Goal: Information Seeking & Learning: Learn about a topic

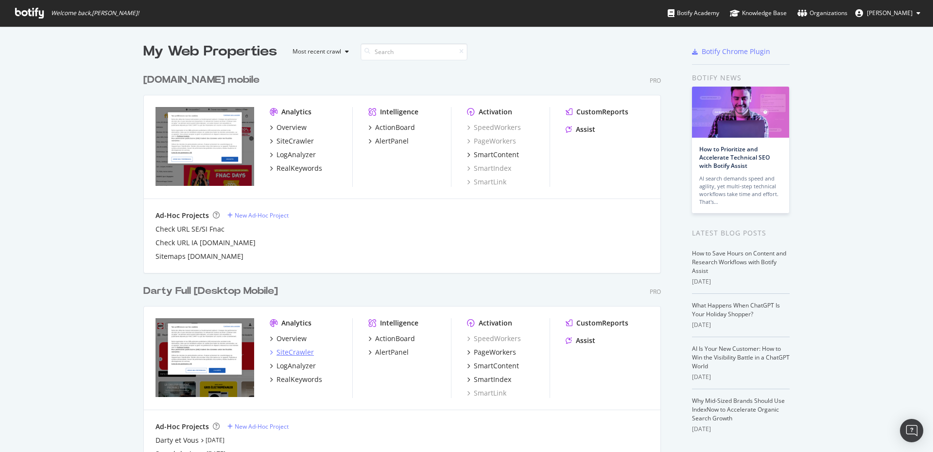
scroll to position [443, 917]
click at [295, 336] on div "Overview" at bounding box center [292, 338] width 30 height 10
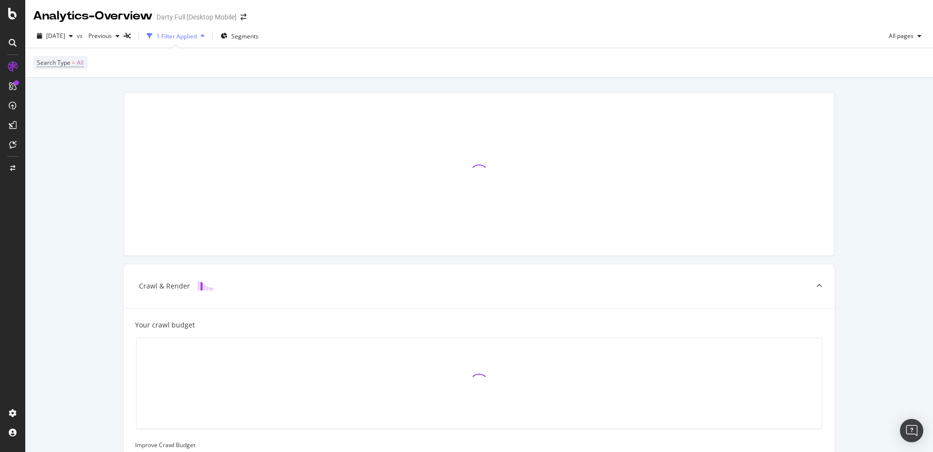
click at [13, 87] on icon at bounding box center [13, 86] width 8 height 8
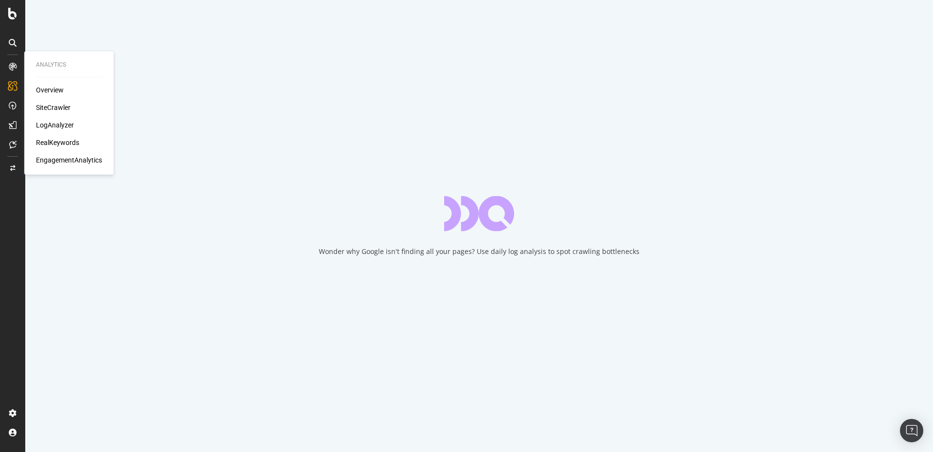
click at [58, 106] on div "SiteCrawler" at bounding box center [53, 108] width 35 height 10
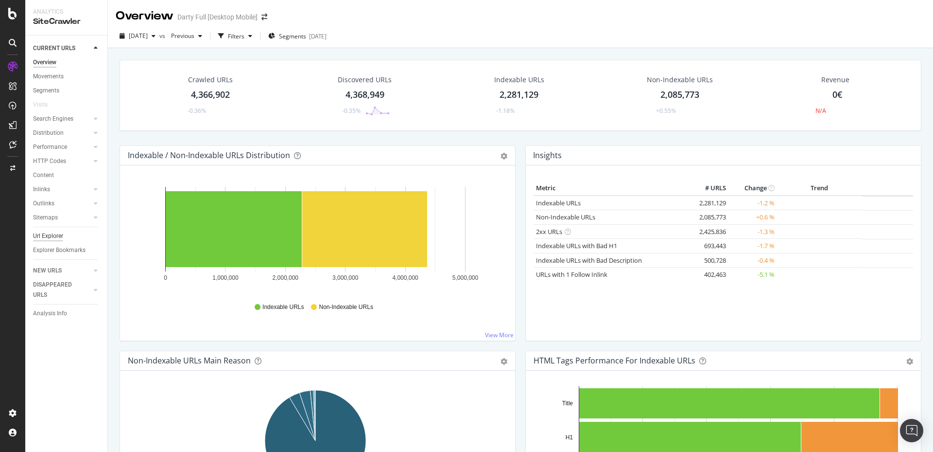
click at [43, 234] on div "Url Explorer" at bounding box center [48, 236] width 30 height 10
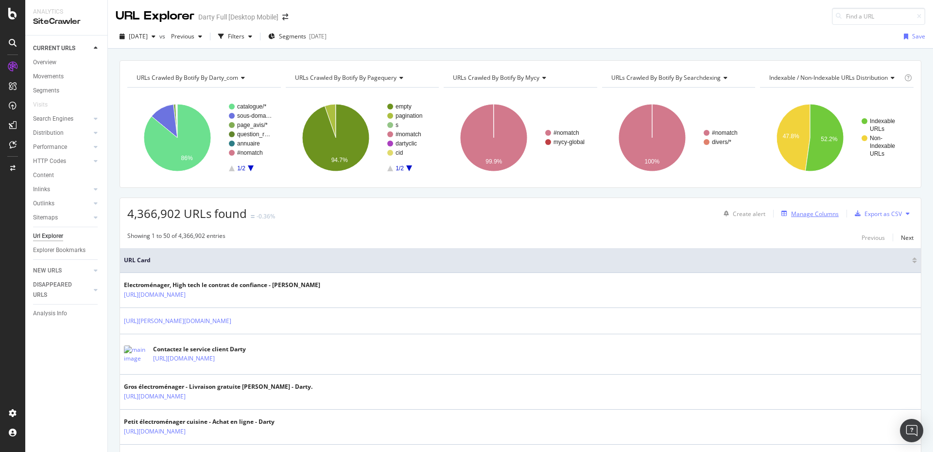
click at [801, 215] on div "Manage Columns" at bounding box center [815, 213] width 48 height 8
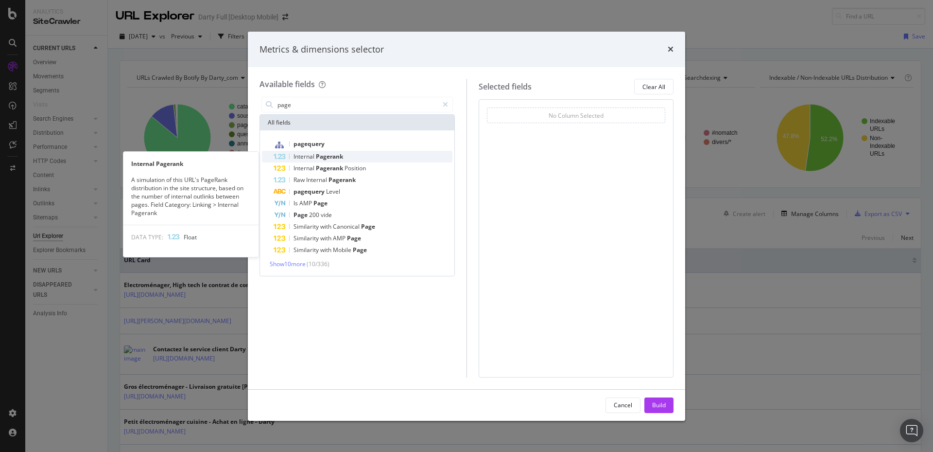
type input "page"
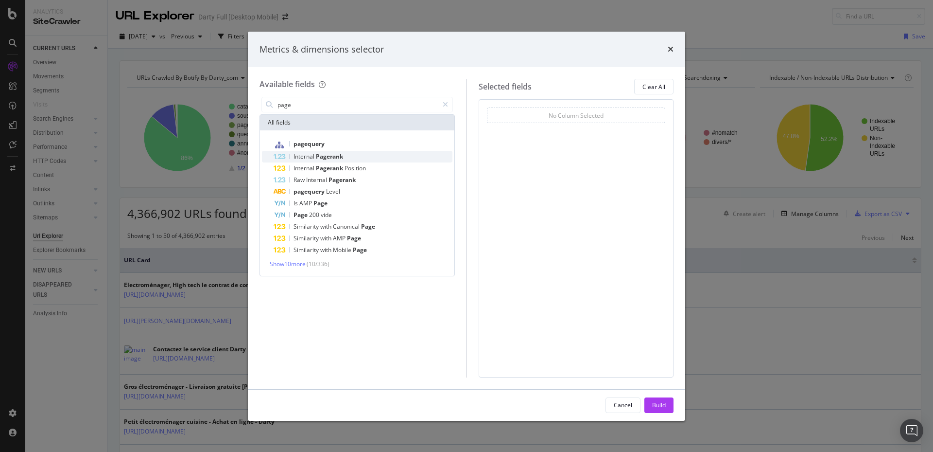
click at [302, 155] on span "Internal" at bounding box center [305, 156] width 22 height 8
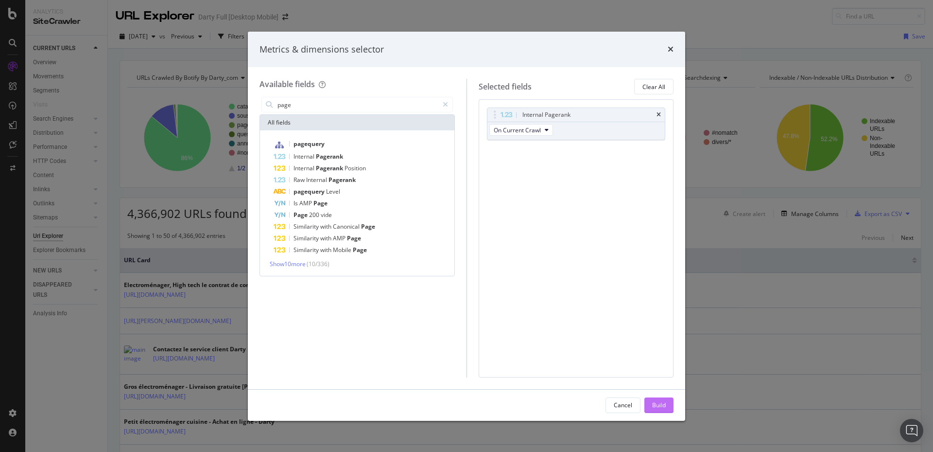
click at [655, 402] on div "Build" at bounding box center [659, 404] width 14 height 8
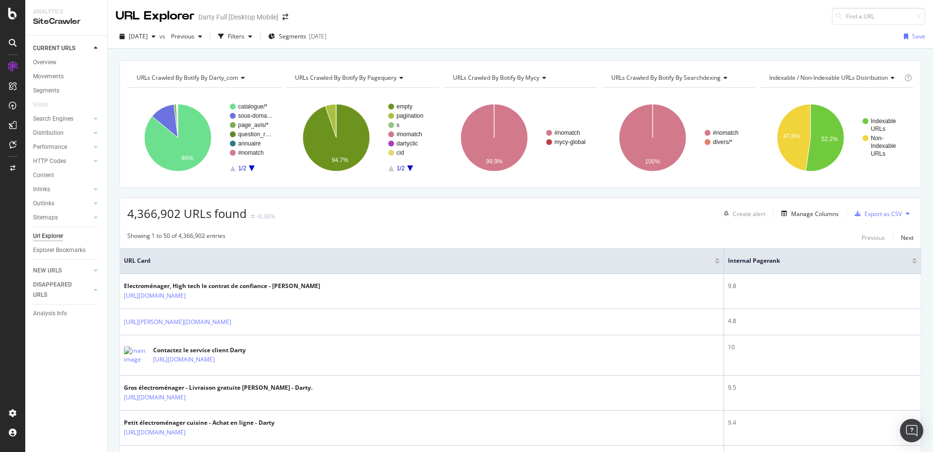
click at [912, 260] on div at bounding box center [914, 259] width 5 height 2
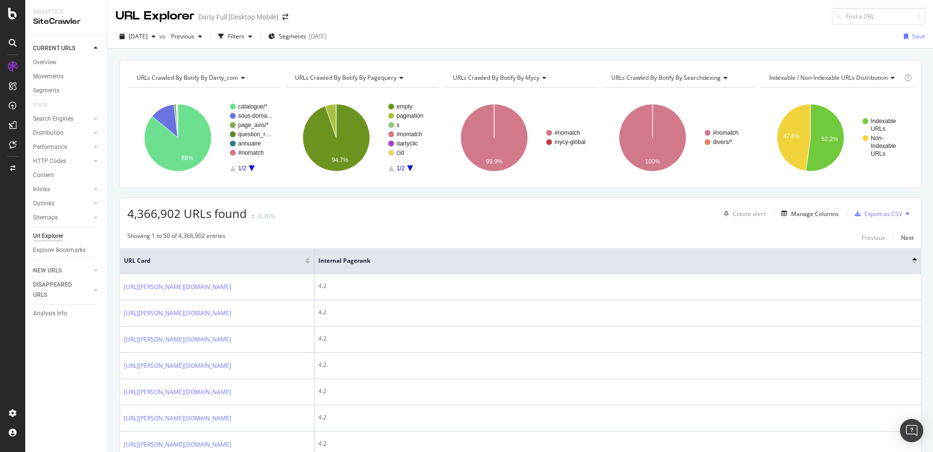
click at [904, 256] on div "Internal Pagerank" at bounding box center [617, 261] width 599 height 10
click at [912, 260] on div at bounding box center [914, 259] width 5 height 2
click at [912, 259] on div at bounding box center [914, 259] width 5 height 2
click at [912, 262] on div at bounding box center [914, 262] width 5 height 2
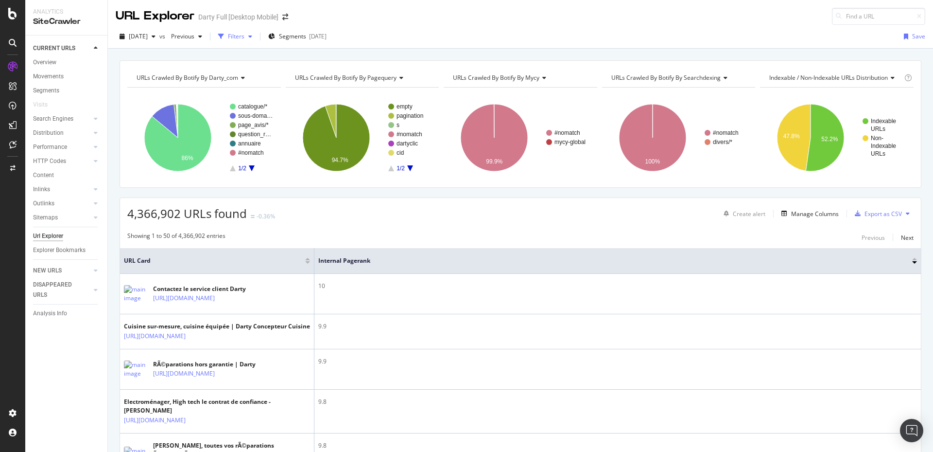
click at [228, 38] on div "button" at bounding box center [221, 37] width 14 height 14
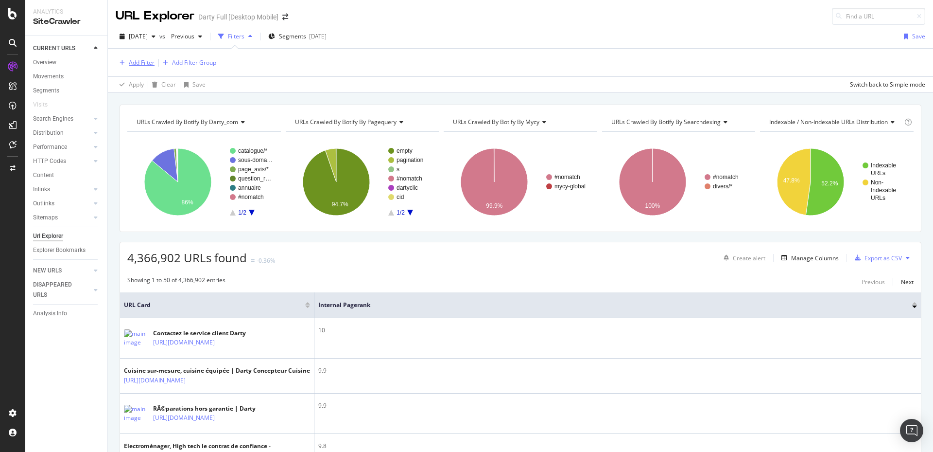
click at [138, 63] on div "Add Filter" at bounding box center [142, 62] width 26 height 8
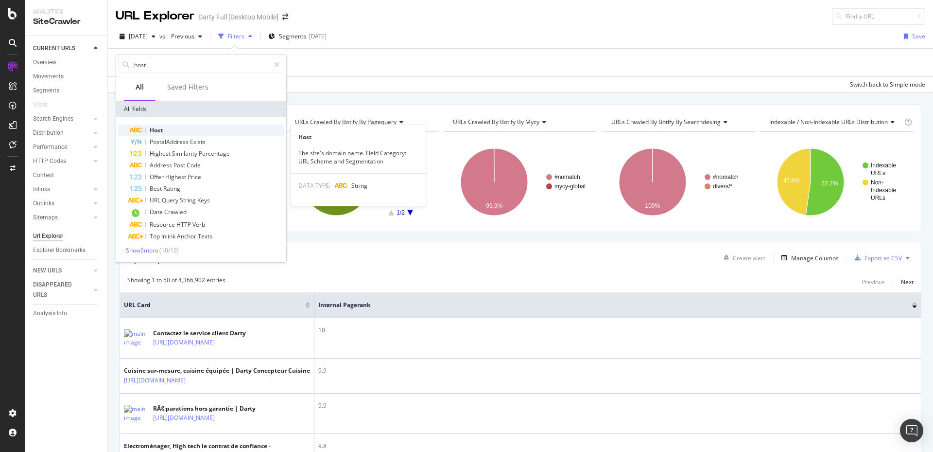
type input "host"
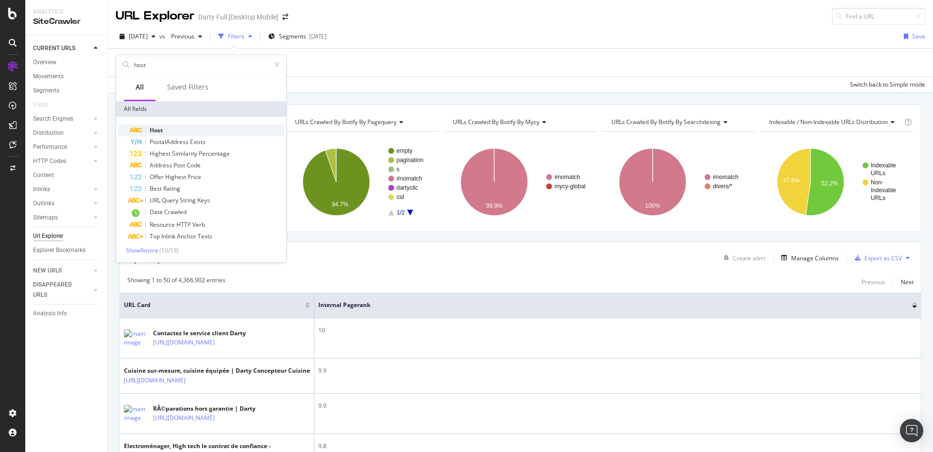
click at [159, 132] on span "Host" at bounding box center [156, 130] width 13 height 8
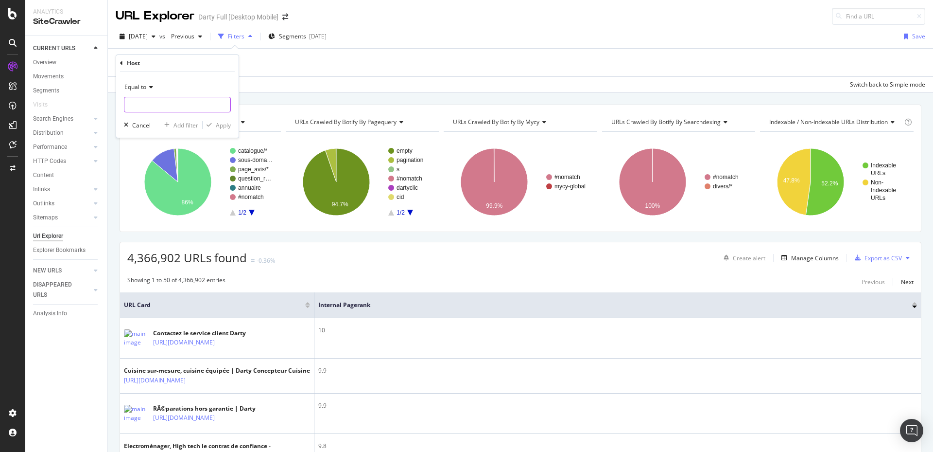
click at [154, 105] on input "text" at bounding box center [177, 105] width 106 height 16
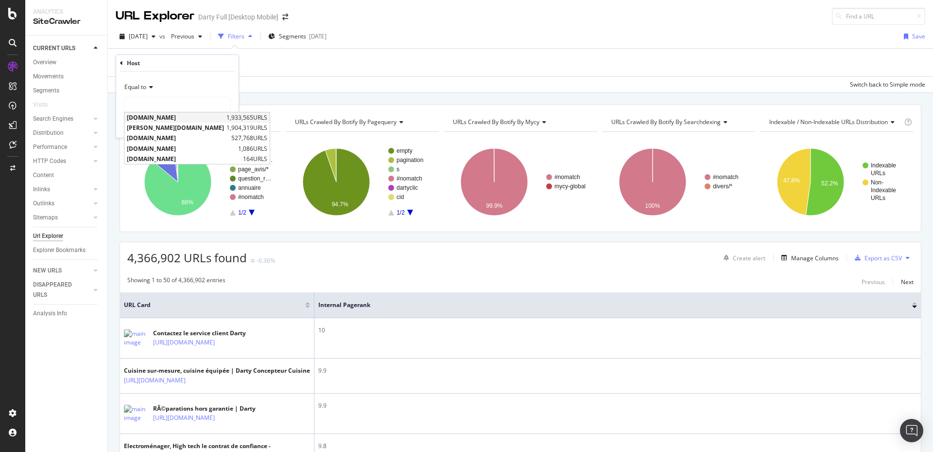
click at [149, 118] on span "www.darty.com" at bounding box center [175, 117] width 97 height 8
type input "www.darty.com"
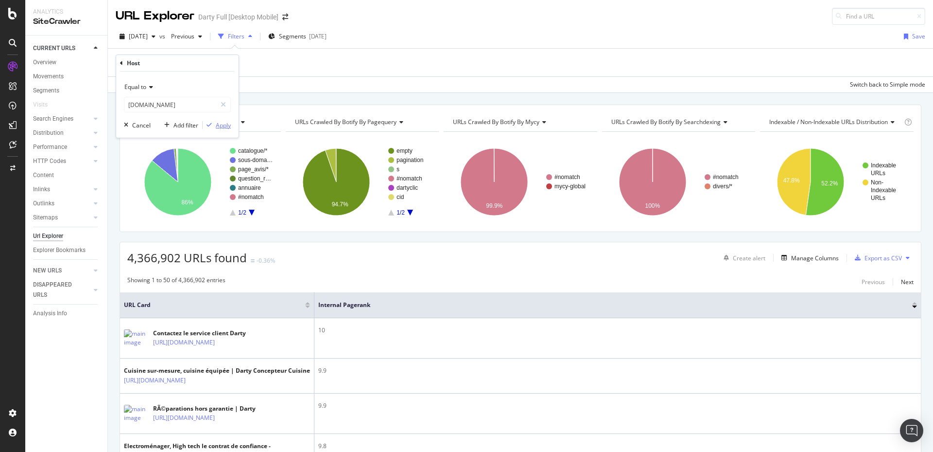
click at [221, 125] on div "Apply" at bounding box center [223, 125] width 15 height 8
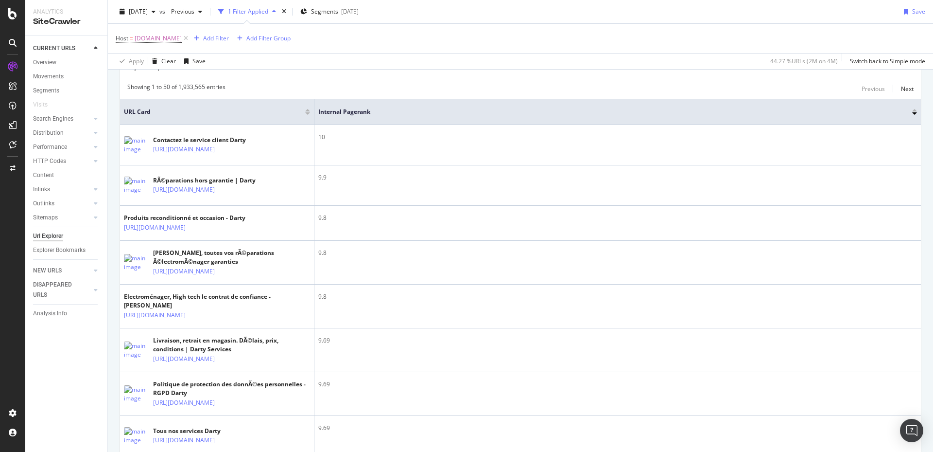
scroll to position [194, 0]
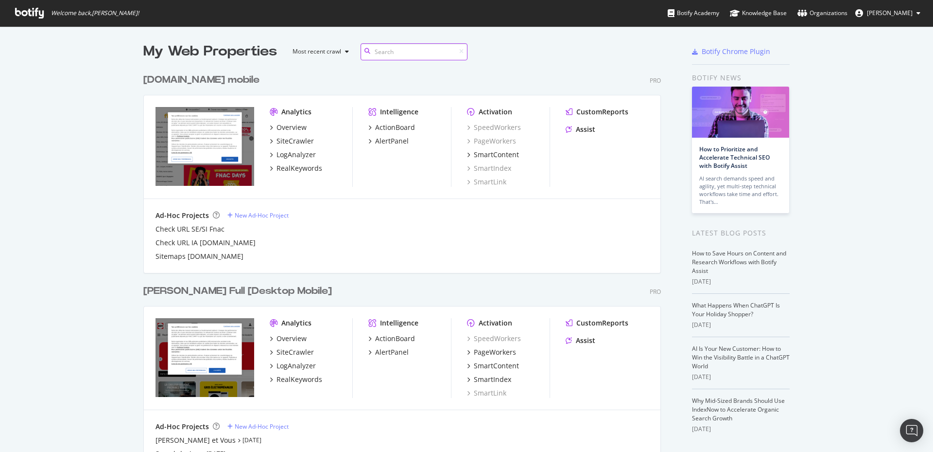
scroll to position [660, 517]
click at [297, 349] on div "SiteCrawler" at bounding box center [295, 352] width 37 height 10
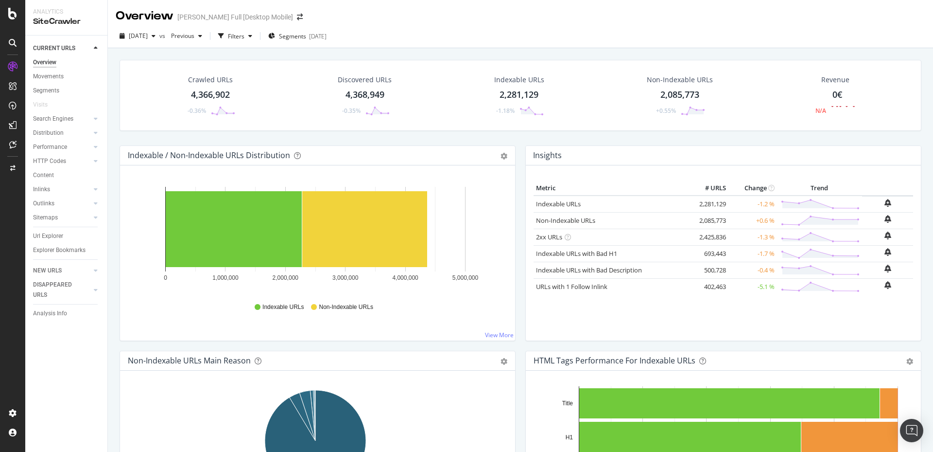
drag, startPoint x: 40, startPoint y: 232, endPoint x: 351, endPoint y: 23, distance: 374.3
click at [40, 232] on div "Url Explorer" at bounding box center [48, 236] width 30 height 10
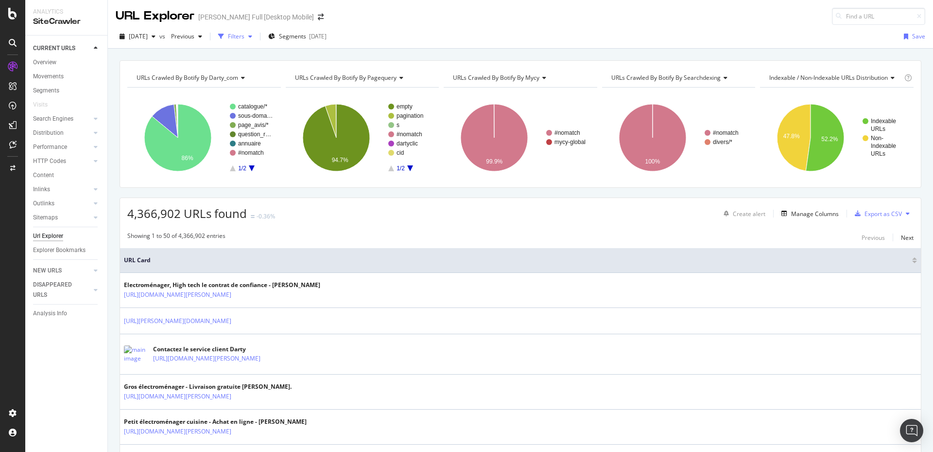
click at [244, 34] on div "Filters" at bounding box center [236, 36] width 17 height 8
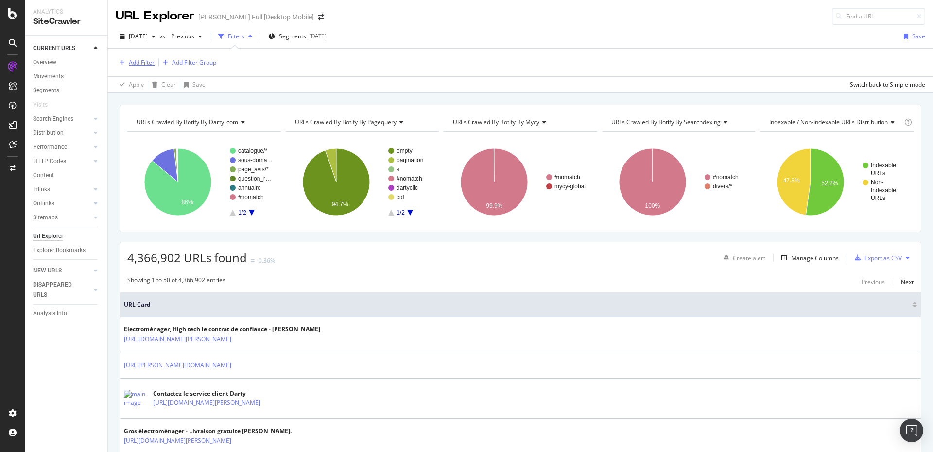
click at [143, 60] on div "Add Filter" at bounding box center [142, 62] width 26 height 8
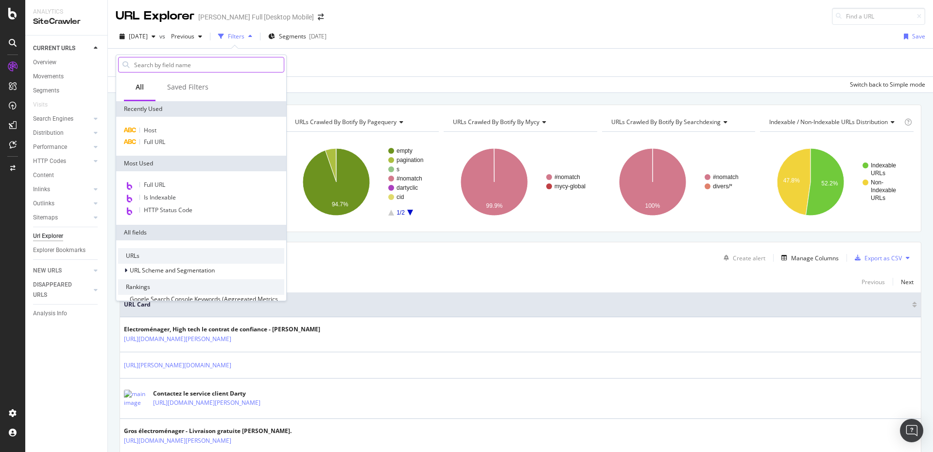
click at [162, 70] on input "text" at bounding box center [208, 64] width 151 height 15
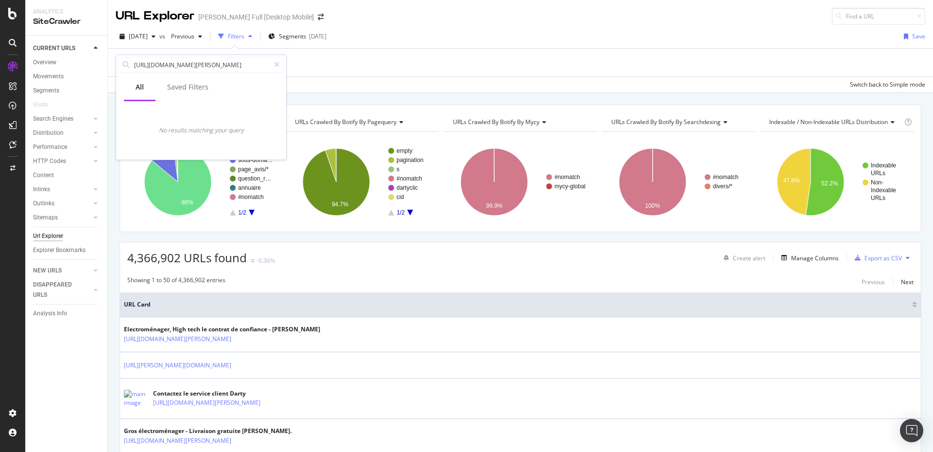
type input "[URL][DOMAIN_NAME][PERSON_NAME]"
drag, startPoint x: 278, startPoint y: 64, endPoint x: 256, endPoint y: 36, distance: 35.0
click at [278, 64] on icon at bounding box center [276, 64] width 5 height 7
click at [244, 36] on div "Filters" at bounding box center [236, 36] width 17 height 8
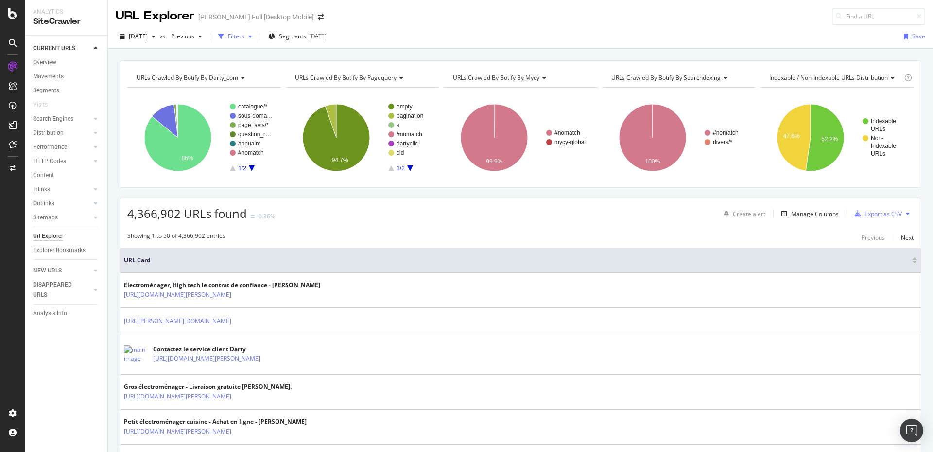
drag, startPoint x: 253, startPoint y: 42, endPoint x: 255, endPoint y: 37, distance: 5.0
click at [253, 42] on div "Filters" at bounding box center [235, 36] width 42 height 15
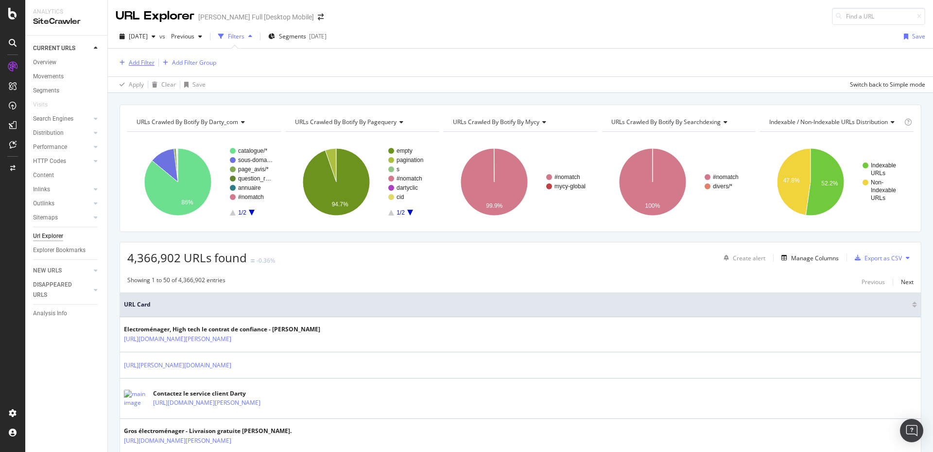
click at [143, 60] on div "Add Filter" at bounding box center [142, 62] width 26 height 8
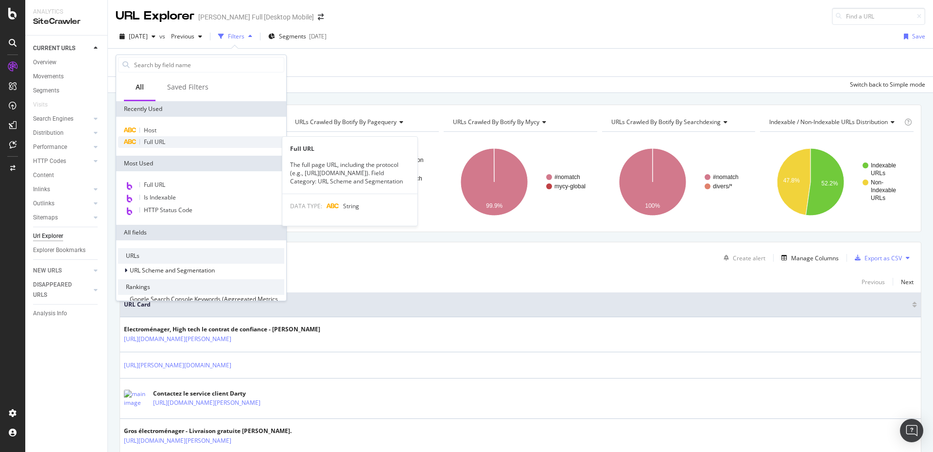
click at [156, 143] on span "Full URL" at bounding box center [154, 142] width 21 height 8
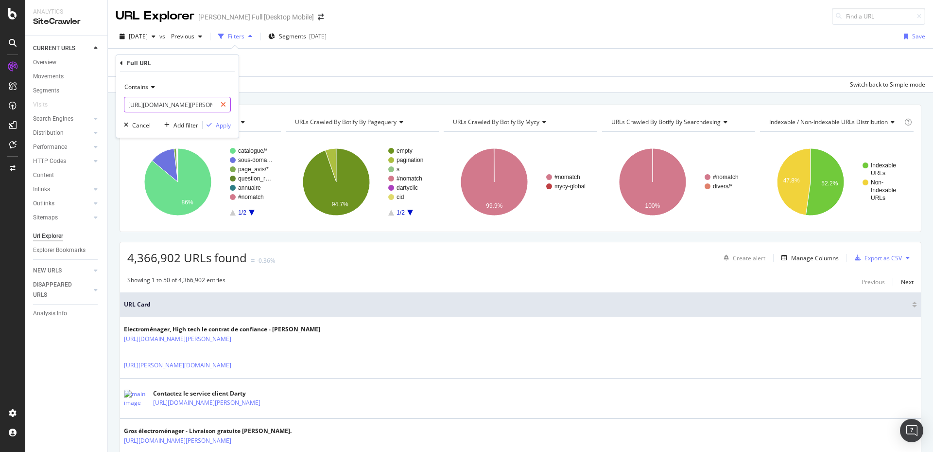
click at [222, 104] on icon at bounding box center [223, 104] width 5 height 7
click at [199, 106] on input "text" at bounding box center [177, 105] width 106 height 16
paste input "[URL][DOMAIN_NAME][PERSON_NAME]"
type input "[URL][DOMAIN_NAME][PERSON_NAME]"
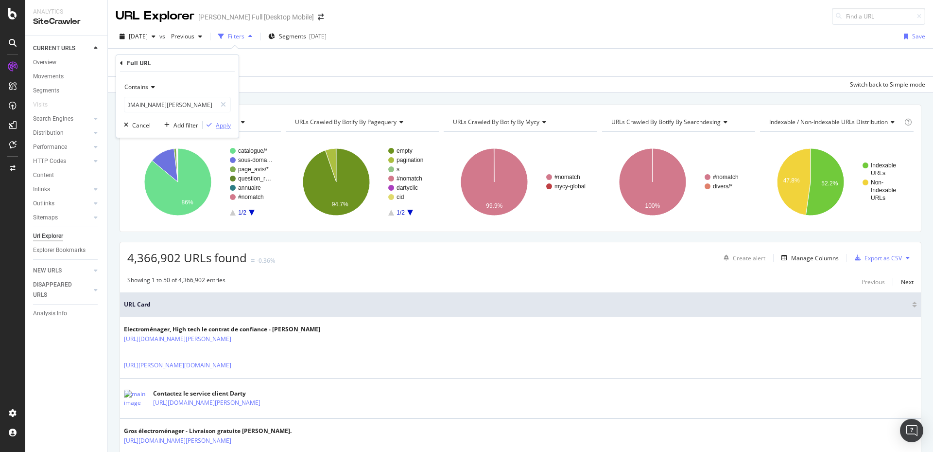
scroll to position [0, 0]
click at [216, 125] on div "Apply" at bounding box center [223, 125] width 15 height 8
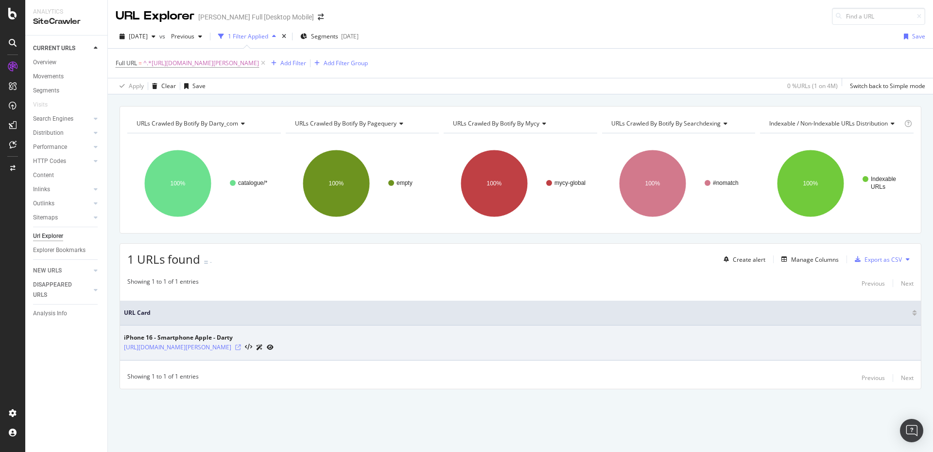
click at [241, 347] on icon at bounding box center [238, 347] width 6 height 6
click at [231, 347] on link "[URL][DOMAIN_NAME][PERSON_NAME]" at bounding box center [177, 347] width 107 height 10
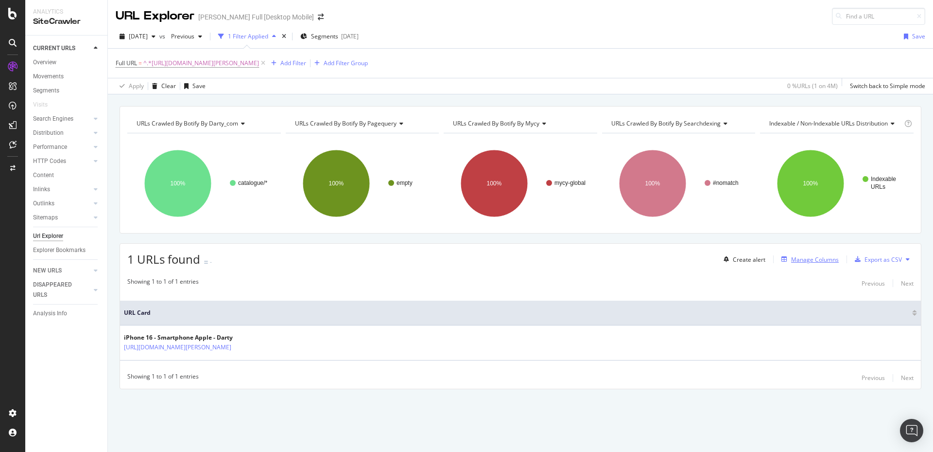
click at [820, 261] on div "Manage Columns" at bounding box center [815, 259] width 48 height 8
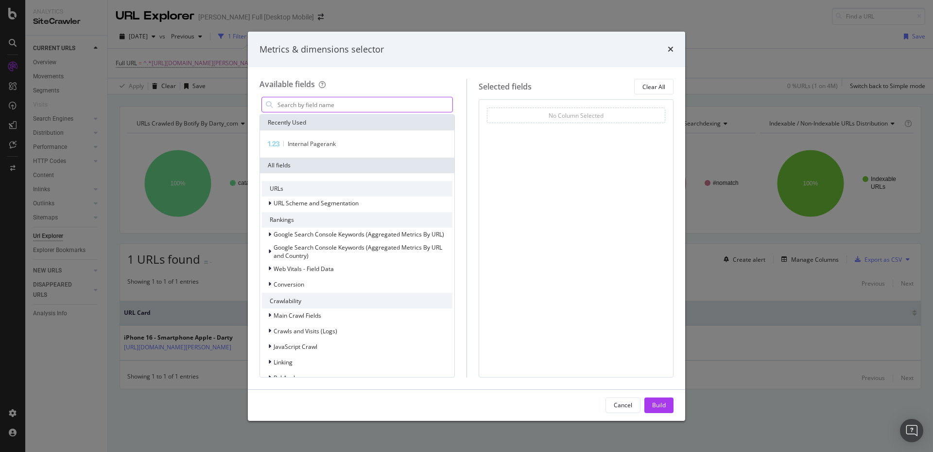
click at [365, 108] on input "modal" at bounding box center [365, 104] width 176 height 15
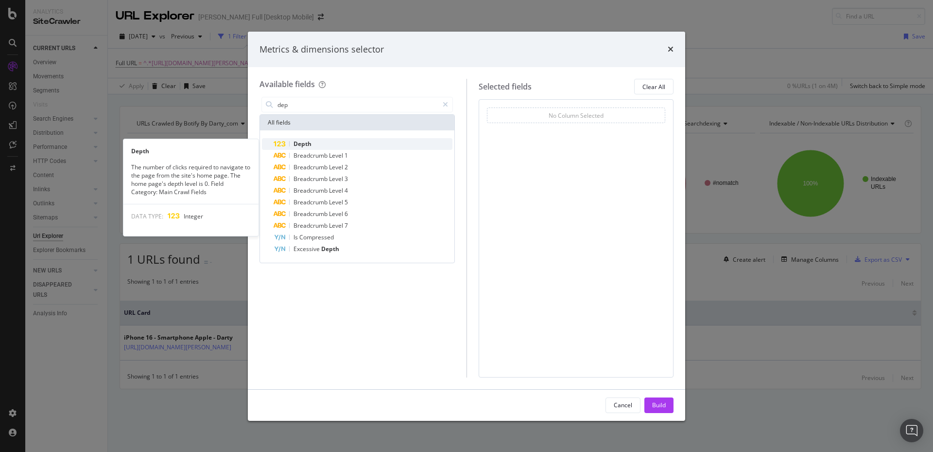
type input "dep"
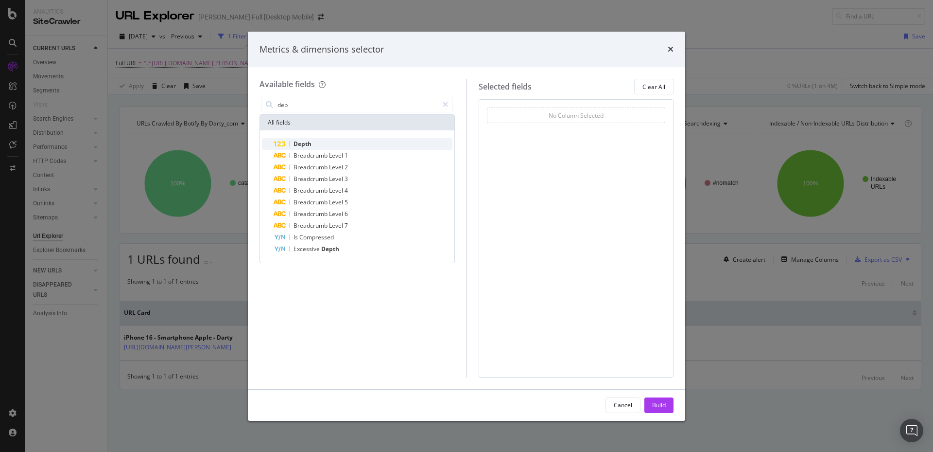
click at [302, 142] on span "Depth" at bounding box center [303, 143] width 18 height 8
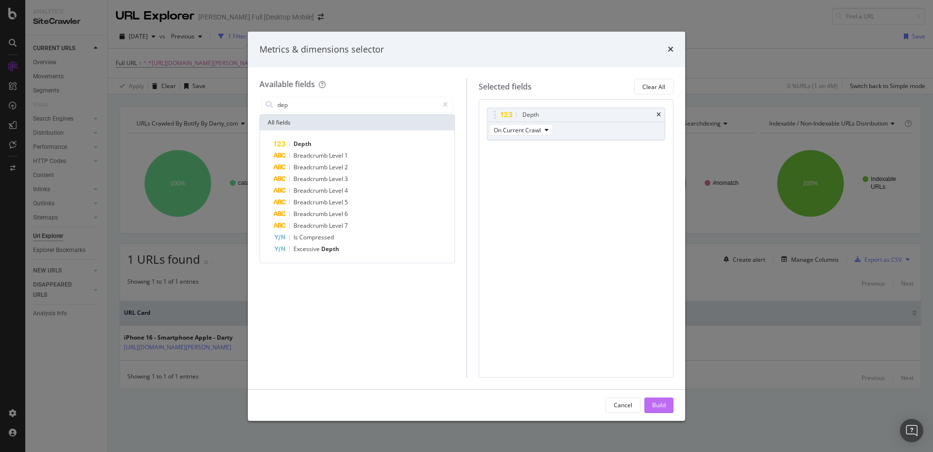
click at [655, 409] on div "Build" at bounding box center [659, 404] width 14 height 8
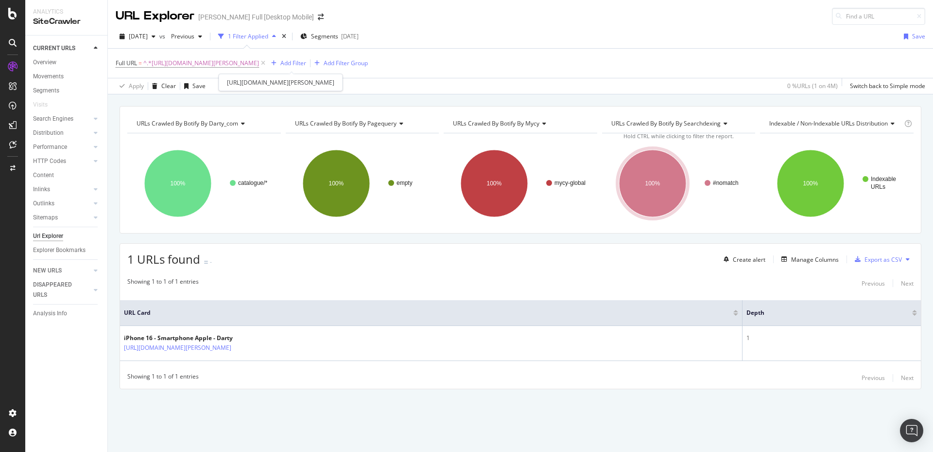
drag, startPoint x: 463, startPoint y: 64, endPoint x: 454, endPoint y: 67, distance: 9.2
click at [267, 64] on icon at bounding box center [263, 63] width 8 height 10
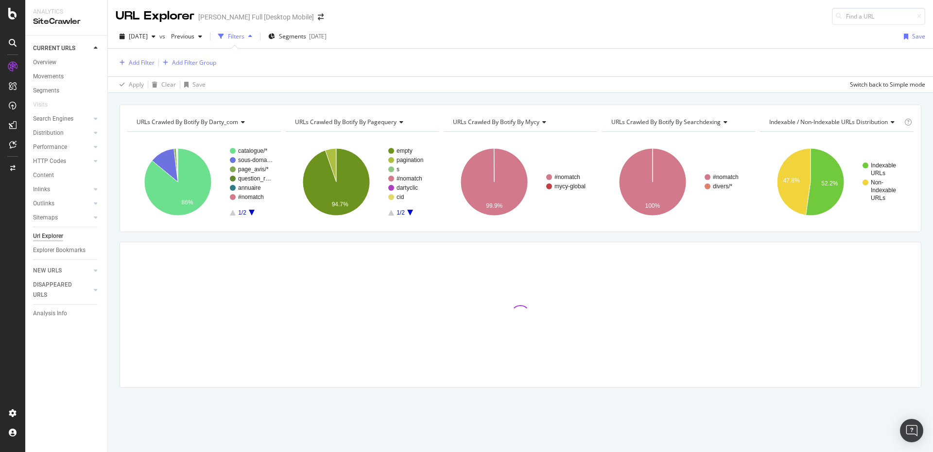
click at [244, 35] on div "Filters" at bounding box center [236, 36] width 17 height 8
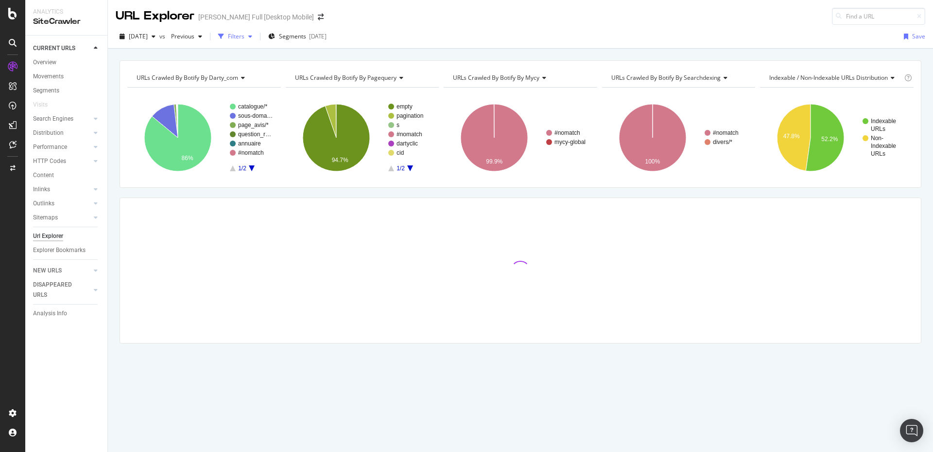
click at [244, 35] on div "Filters" at bounding box center [236, 36] width 17 height 8
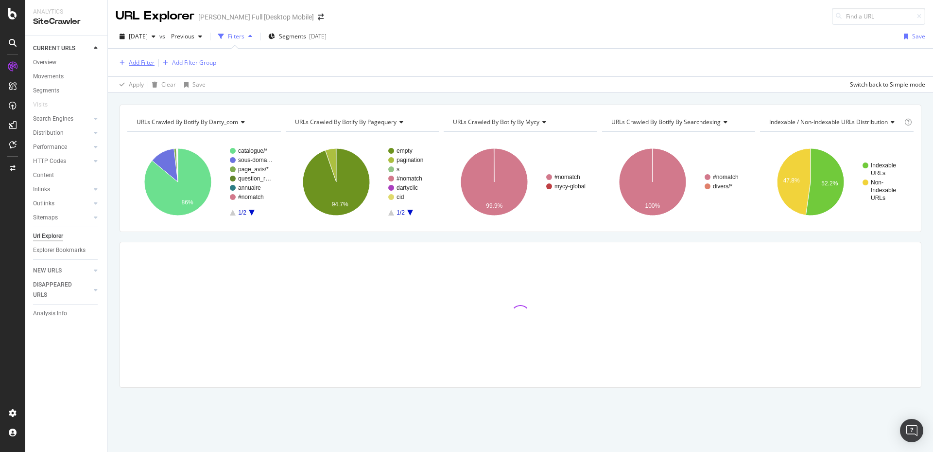
click at [141, 58] on div "Add Filter" at bounding box center [142, 62] width 26 height 8
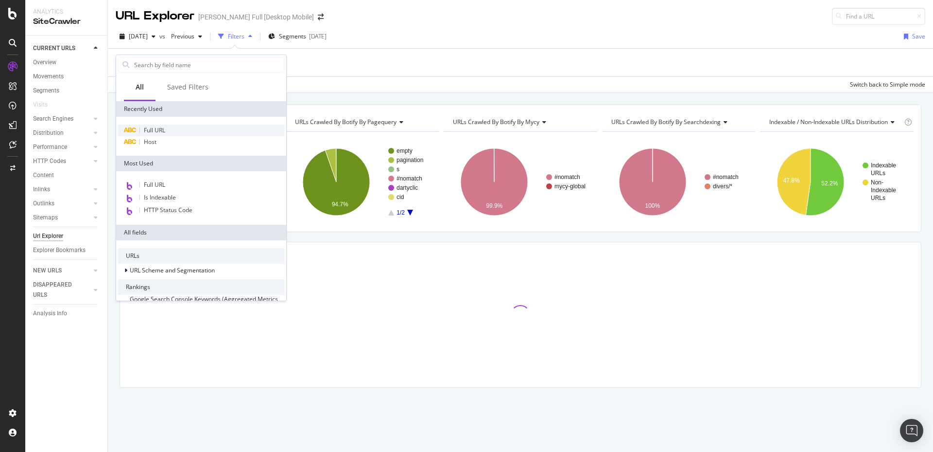
click at [161, 126] on span "Full URL" at bounding box center [154, 130] width 21 height 8
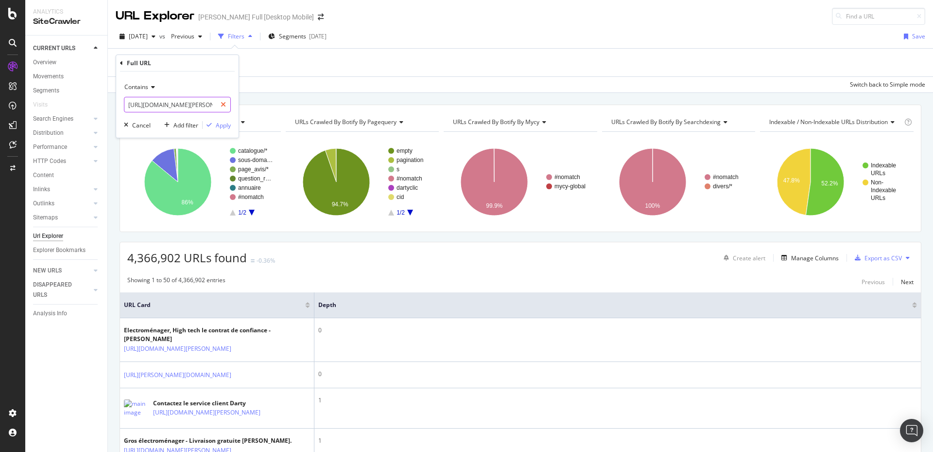
click at [224, 103] on icon at bounding box center [223, 104] width 5 height 7
click at [202, 104] on input "text" at bounding box center [177, 105] width 106 height 16
type input "iphone"
click at [226, 127] on div "Apply" at bounding box center [223, 125] width 15 height 8
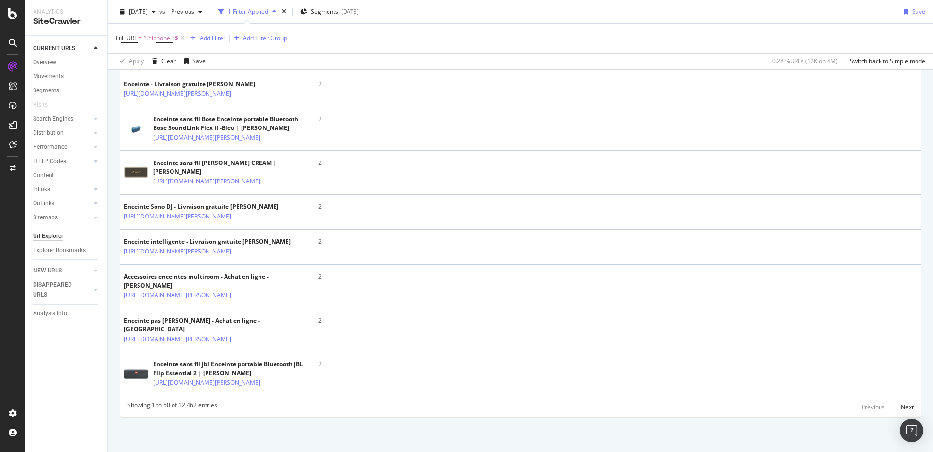
scroll to position [2284, 0]
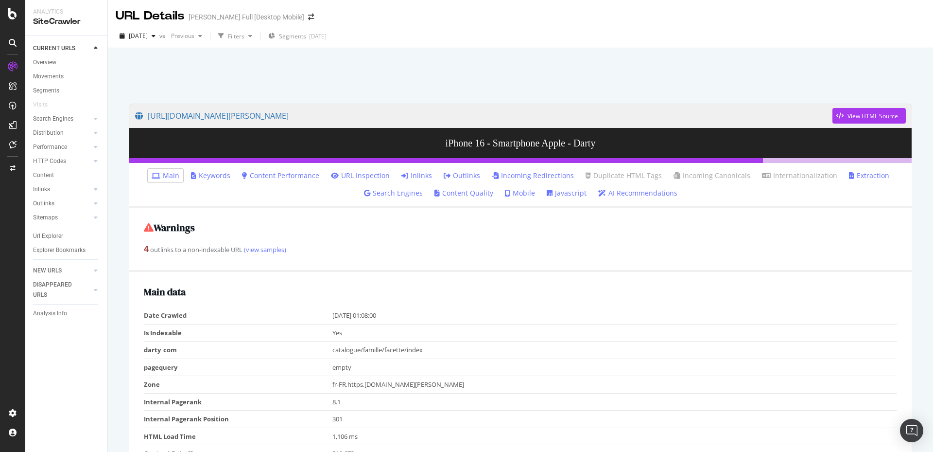
click at [422, 175] on link "Inlinks" at bounding box center [416, 176] width 31 height 10
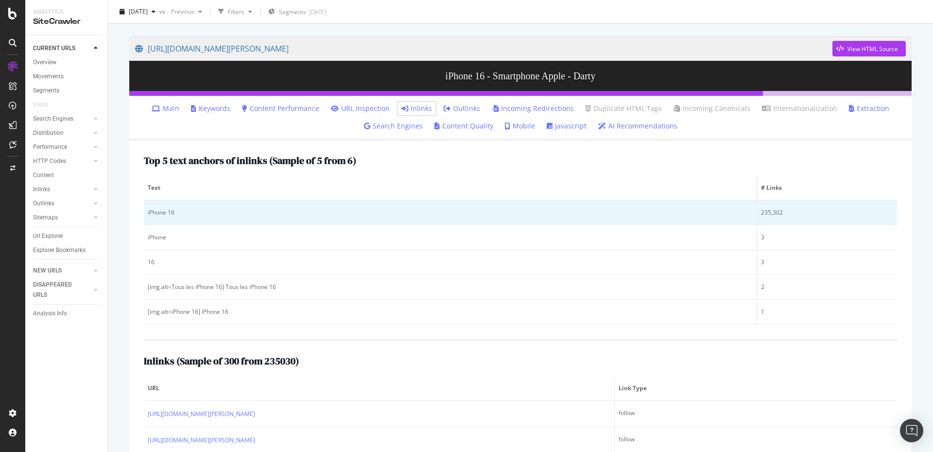
scroll to position [49, 0]
